Goal: Task Accomplishment & Management: Use online tool/utility

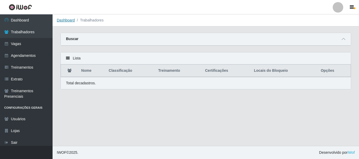
click at [69, 22] on link "Dashboard" at bounding box center [66, 20] width 18 height 4
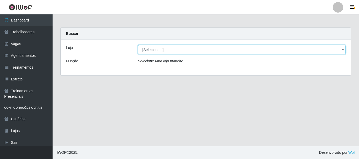
drag, startPoint x: 234, startPoint y: 50, endPoint x: 234, endPoint y: 53, distance: 2.7
click at [234, 50] on select "[Selecione...] Supermercado Queiroz - Caicó" at bounding box center [242, 49] width 208 height 9
select select "512"
click at [138, 45] on select "[Selecione...] Supermercado Queiroz - Caicó" at bounding box center [242, 49] width 208 height 9
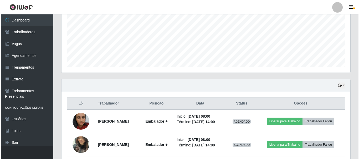
scroll to position [143, 0]
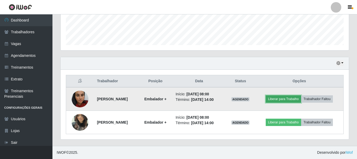
click at [283, 98] on button "Liberar para Trabalho" at bounding box center [283, 99] width 35 height 7
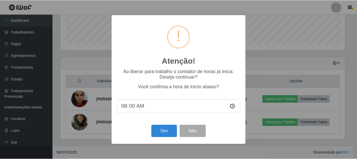
scroll to position [109, 286]
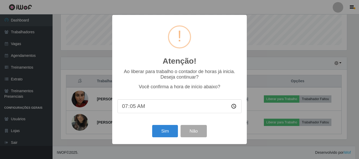
type input "07:57"
click at [167, 130] on button "Sim" at bounding box center [164, 131] width 25 height 12
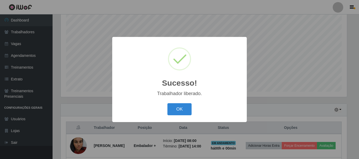
drag, startPoint x: 177, startPoint y: 108, endPoint x: 192, endPoint y: 108, distance: 14.7
click at [177, 108] on button "OK" at bounding box center [179, 109] width 24 height 12
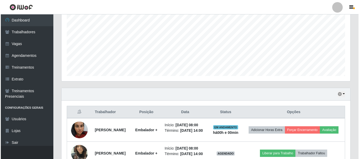
scroll to position [150, 0]
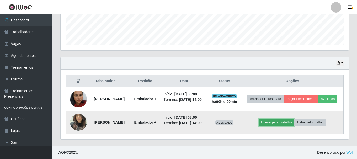
click at [270, 121] on button "Liberar para Trabalho" at bounding box center [276, 122] width 35 height 7
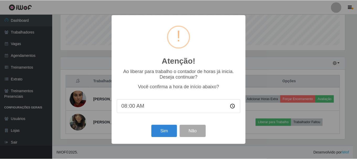
scroll to position [109, 286]
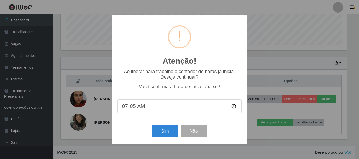
type input "07:57"
click at [166, 133] on button "Sim" at bounding box center [164, 131] width 25 height 12
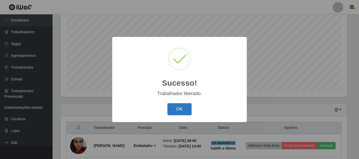
click at [181, 110] on button "OK" at bounding box center [179, 109] width 24 height 12
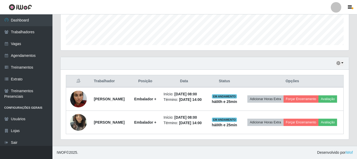
scroll to position [148, 0]
